Goal: Task Accomplishment & Management: Manage account settings

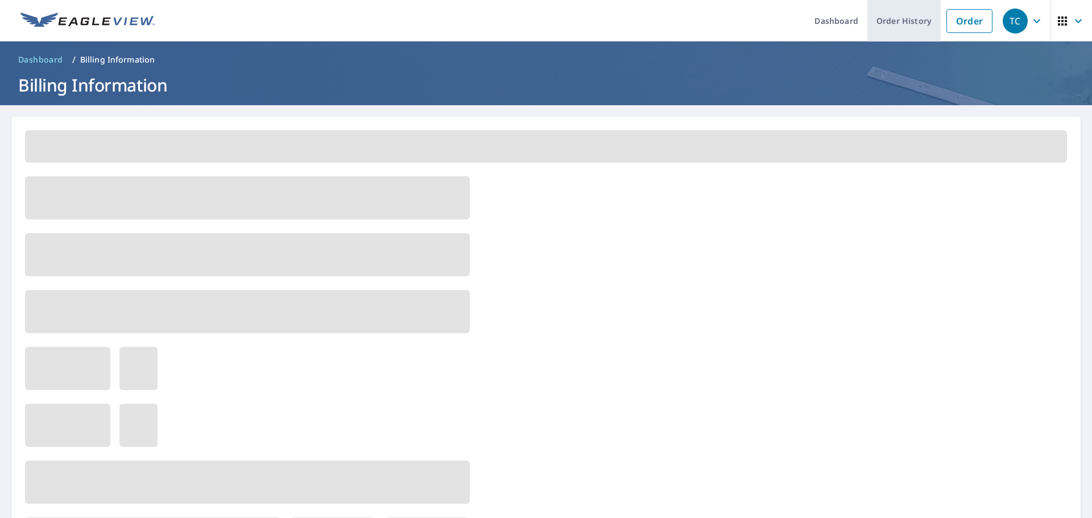
click at [882, 18] on link "Order History" at bounding box center [903, 21] width 73 height 42
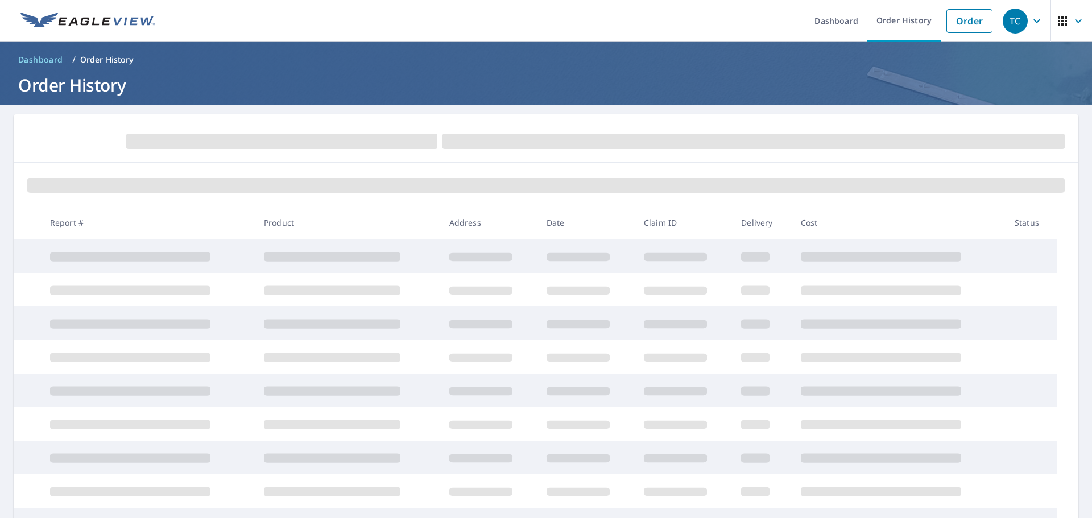
click at [1071, 16] on icon "button" at bounding box center [1078, 21] width 14 height 14
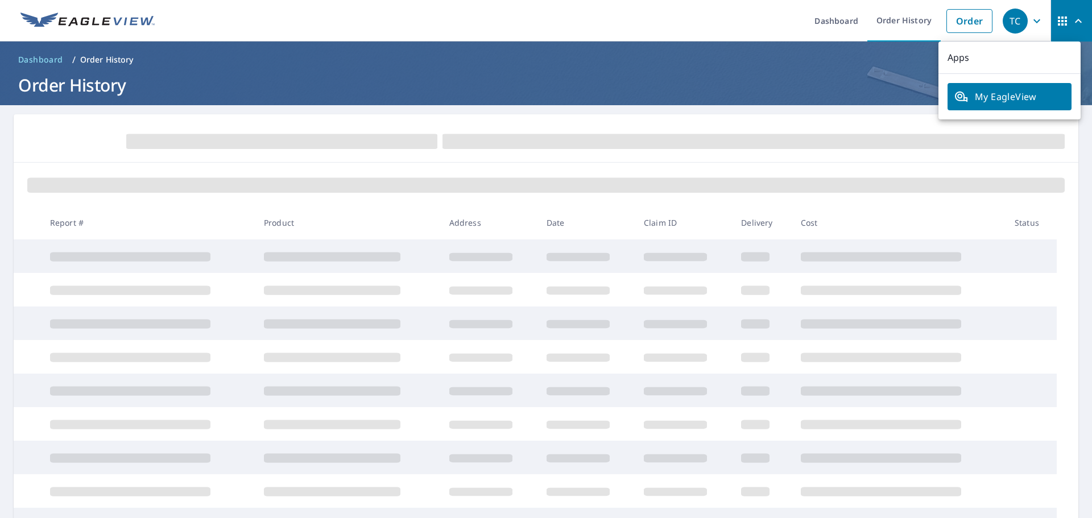
click at [1014, 16] on div "TC" at bounding box center [1014, 21] width 25 height 25
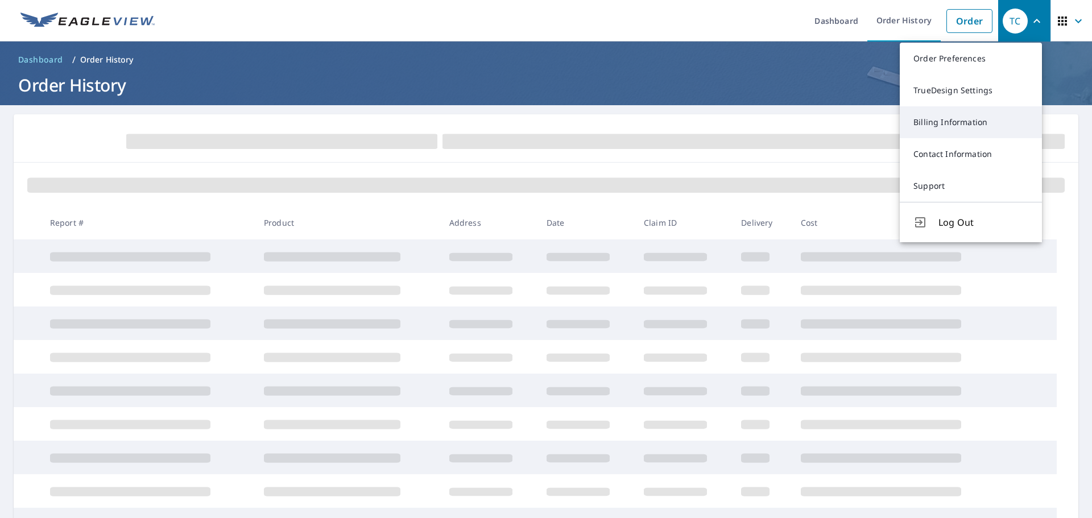
click at [984, 130] on link "Billing Information" at bounding box center [971, 122] width 142 height 32
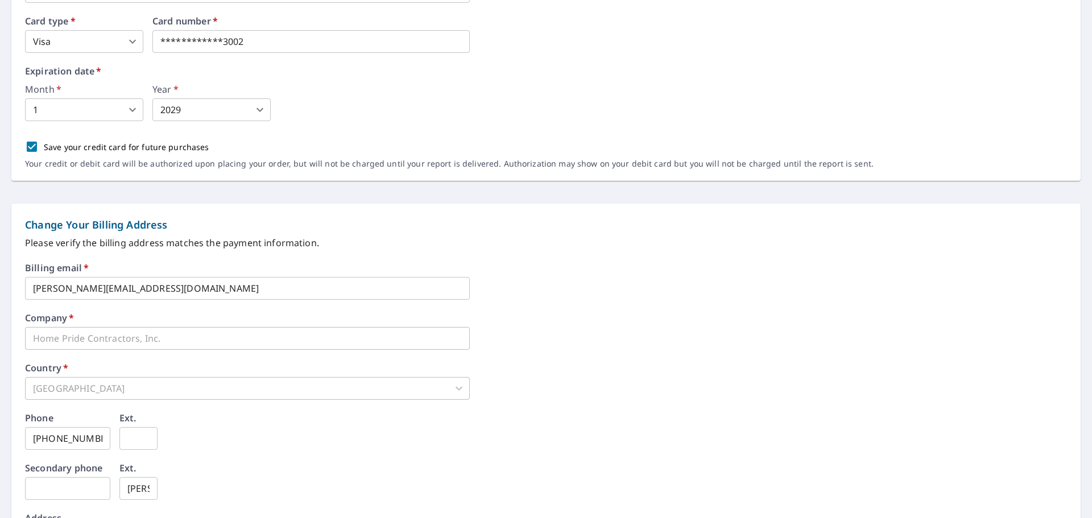
scroll to position [95, 0]
